Goal: Task Accomplishment & Management: Manage account settings

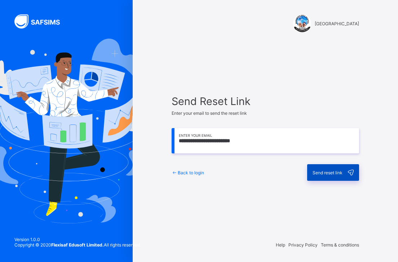
click at [326, 175] on span "Send reset link" at bounding box center [327, 172] width 30 height 5
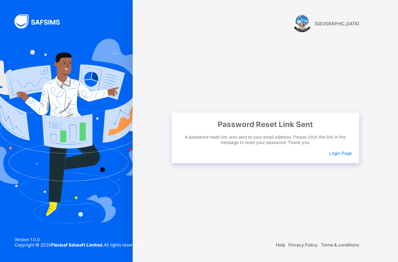
click at [337, 155] on span "Login Page" at bounding box center [340, 152] width 23 height 5
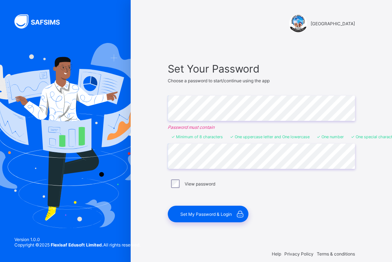
drag, startPoint x: 174, startPoint y: 184, endPoint x: 240, endPoint y: 198, distance: 67.4
click at [240, 198] on div "Set Your Password Choose a password to start/continue using the app Enter Passw…" at bounding box center [261, 142] width 187 height 160
click at [199, 184] on label "View password" at bounding box center [200, 183] width 31 height 5
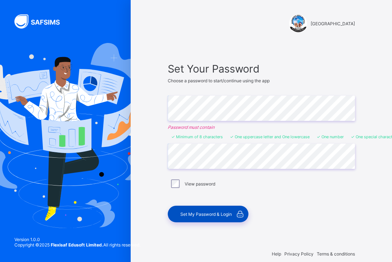
click at [200, 211] on span "Set My Password & Login" at bounding box center [207, 213] width 52 height 5
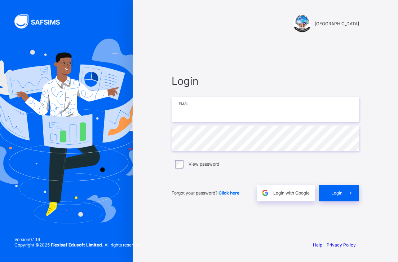
click at [234, 114] on input "email" at bounding box center [265, 109] width 187 height 25
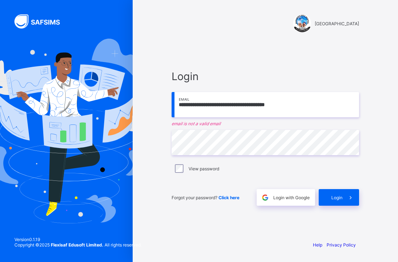
drag, startPoint x: 293, startPoint y: 103, endPoint x: 287, endPoint y: 104, distance: 5.9
click at [287, 104] on input "**********" at bounding box center [265, 104] width 187 height 25
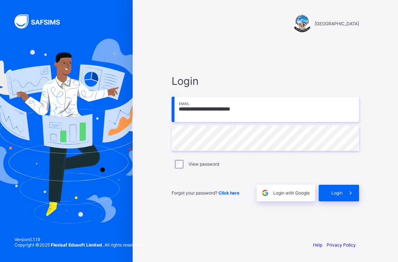
type input "**********"
click at [342, 193] on span "Login" at bounding box center [336, 192] width 11 height 5
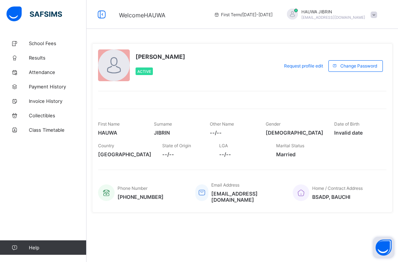
click at [392, 254] on button "Open asap" at bounding box center [384, 247] width 22 height 22
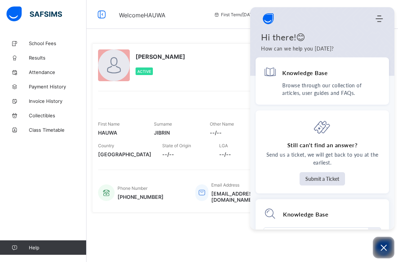
click at [209, 230] on div at bounding box center [242, 229] width 301 height 22
click at [384, 243] on icon "Open asap" at bounding box center [383, 247] width 9 height 9
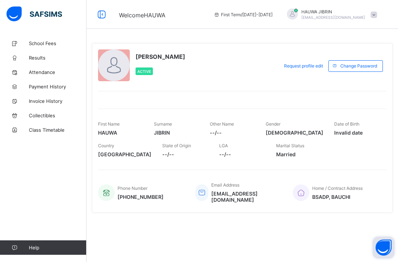
click at [112, 218] on div at bounding box center [242, 229] width 301 height 22
drag, startPoint x: 388, startPoint y: 254, endPoint x: 354, endPoint y: 243, distance: 35.9
click at [354, 243] on div "**********" at bounding box center [241, 131] width 311 height 262
click at [382, 246] on button "Open asap" at bounding box center [384, 247] width 22 height 22
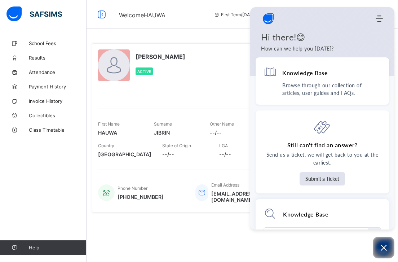
drag, startPoint x: 392, startPoint y: 125, endPoint x: 393, endPoint y: 140, distance: 14.9
click at [392, 140] on div "Knowledge Base Browse through our collection of articles, user guides and FAQs.…" at bounding box center [322, 143] width 144 height 172
click at [382, 254] on button "Open asap" at bounding box center [384, 247] width 22 height 22
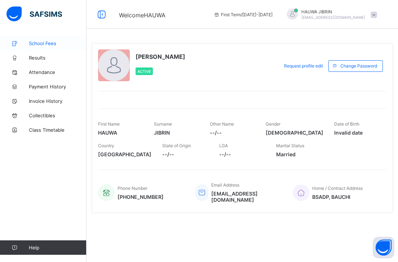
click at [48, 41] on span "School Fees" at bounding box center [58, 43] width 58 height 6
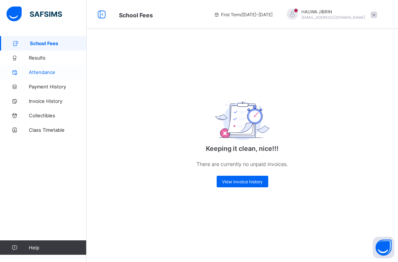
click at [43, 72] on span "Attendance" at bounding box center [58, 72] width 58 height 6
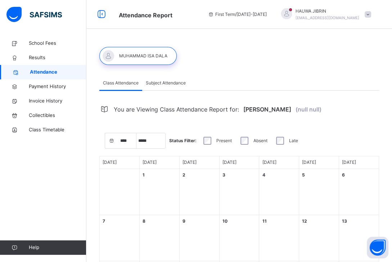
select select "****"
select select "*"
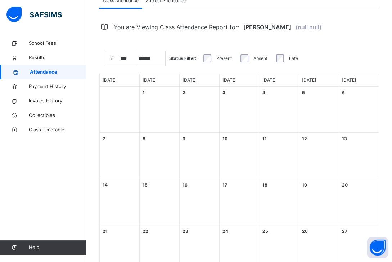
scroll to position [86, 0]
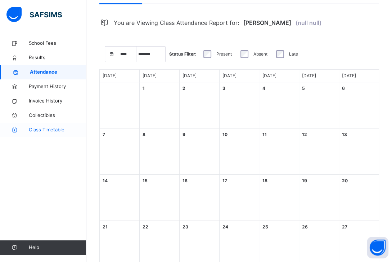
click at [40, 130] on span "Class Timetable" at bounding box center [58, 129] width 58 height 7
